Goal: Download file/media

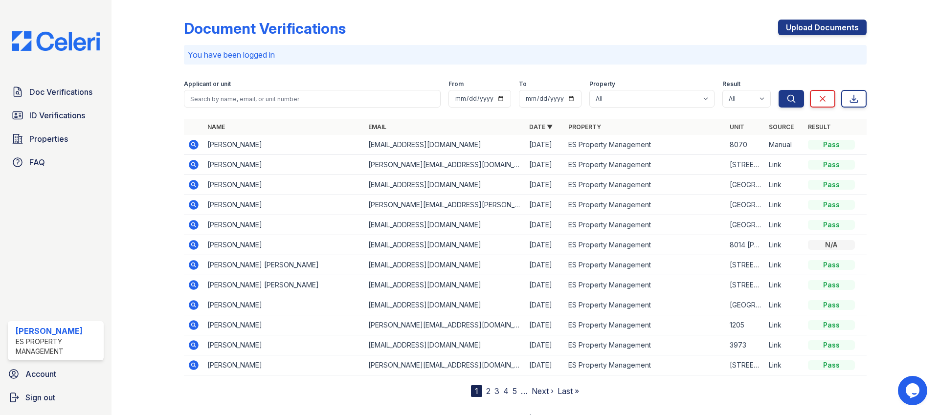
click at [195, 287] on icon at bounding box center [194, 285] width 10 height 10
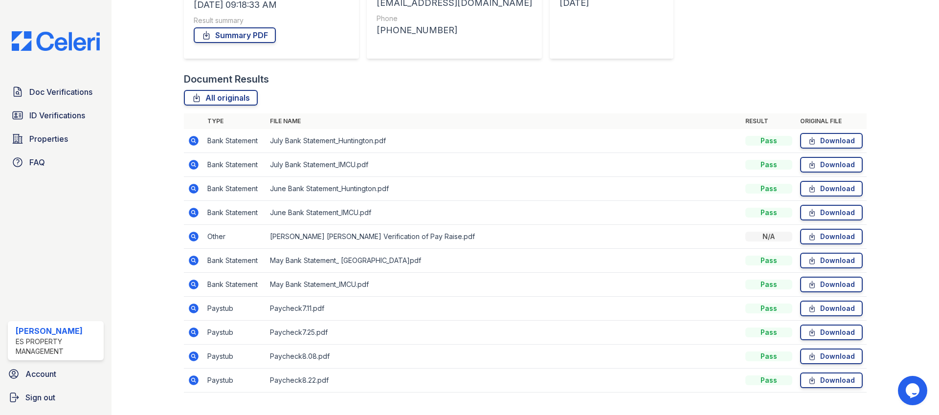
scroll to position [176, 0]
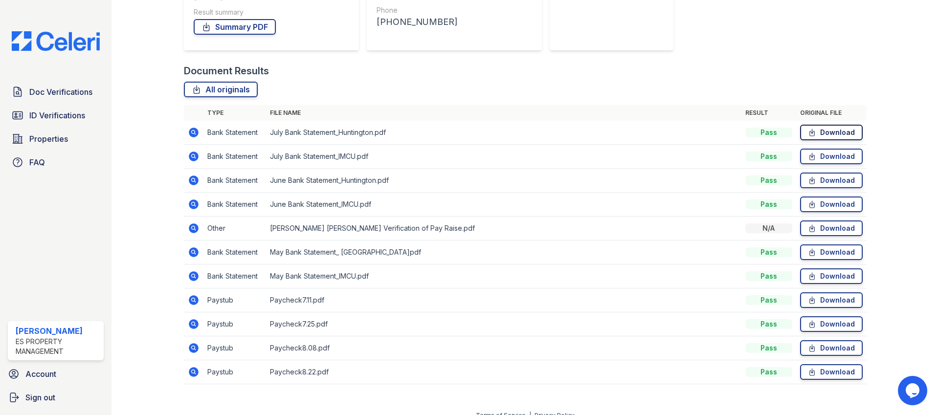
click at [824, 137] on link "Download" at bounding box center [831, 133] width 63 height 16
click at [823, 157] on link "Download" at bounding box center [831, 157] width 63 height 16
click at [823, 180] on link "Download" at bounding box center [831, 181] width 63 height 16
click at [823, 207] on link "Download" at bounding box center [831, 205] width 63 height 16
click at [822, 229] on link "Download" at bounding box center [831, 228] width 63 height 16
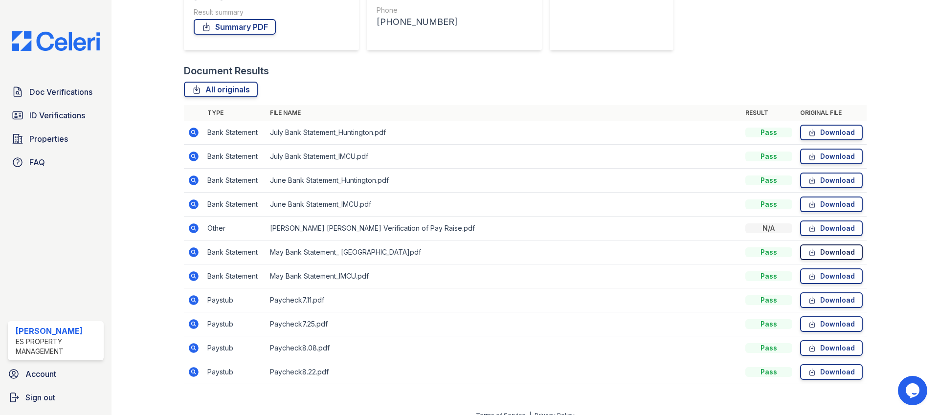
click at [822, 255] on link "Download" at bounding box center [831, 252] width 63 height 16
click at [822, 277] on link "Download" at bounding box center [831, 276] width 63 height 16
click at [822, 297] on link "Download" at bounding box center [831, 300] width 63 height 16
click at [822, 327] on link "Download" at bounding box center [831, 324] width 63 height 16
click at [824, 351] on link "Download" at bounding box center [831, 348] width 63 height 16
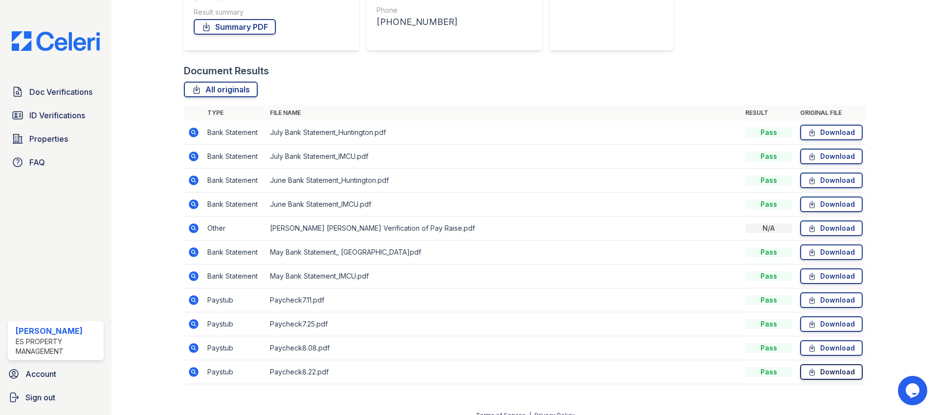
click at [825, 371] on link "Download" at bounding box center [831, 372] width 63 height 16
click at [227, 25] on link "Summary PDF" at bounding box center [235, 27] width 82 height 16
